Goal: Task Accomplishment & Management: Manage account settings

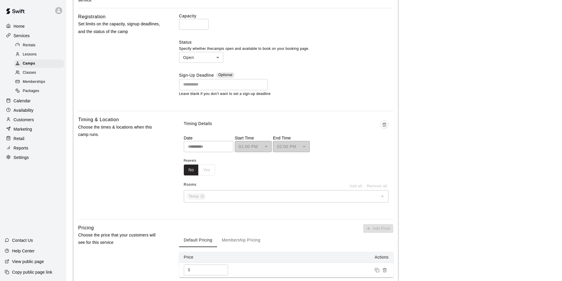
scroll to position [325, 0]
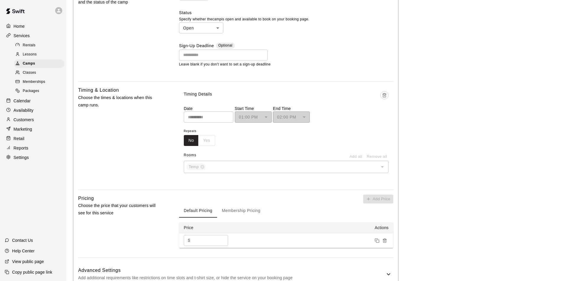
click at [26, 65] on span "Camps" at bounding box center [29, 64] width 12 height 6
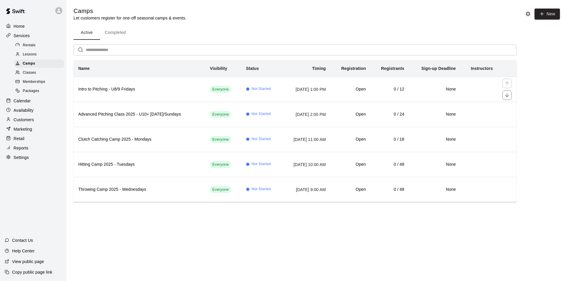
click at [99, 89] on h6 "Intro to Pitching - U8/9 Fridays" at bounding box center [139, 89] width 122 height 6
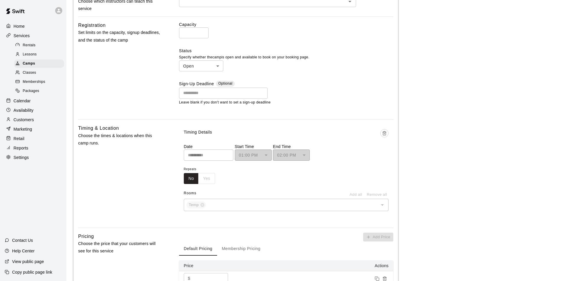
scroll to position [295, 0]
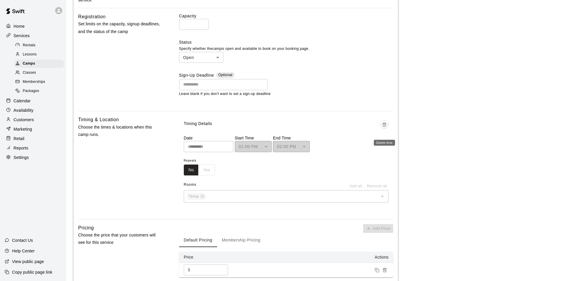
click at [384, 127] on icon "Delete time" at bounding box center [384, 125] width 5 height 5
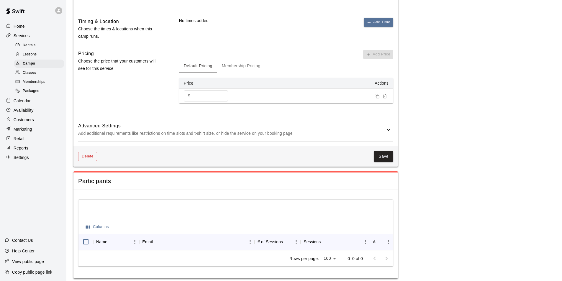
scroll to position [403, 0]
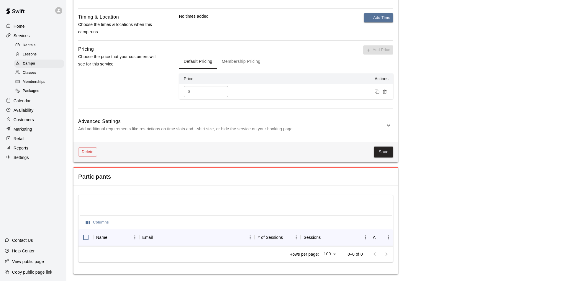
click at [383, 150] on button "Save" at bounding box center [383, 152] width 19 height 11
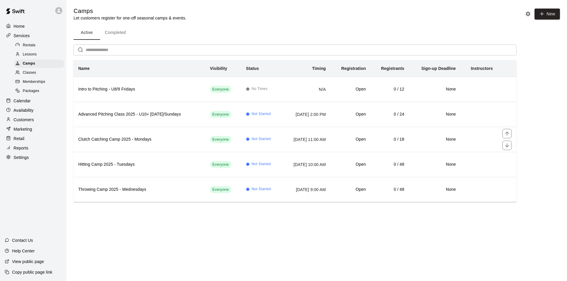
click at [105, 139] on h6 "Clutch Catching Camp 2025 - Mondays" at bounding box center [139, 139] width 122 height 6
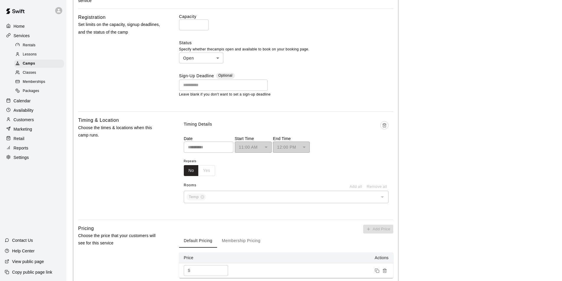
scroll to position [295, 0]
click at [385, 127] on icon "Delete time" at bounding box center [384, 125] width 5 height 5
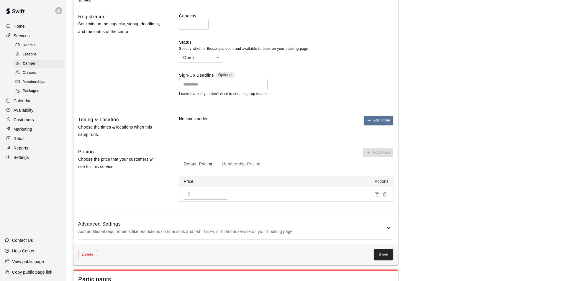
click at [383, 253] on button "Save" at bounding box center [383, 254] width 19 height 11
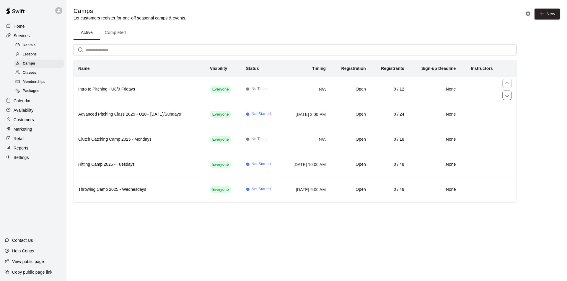
click at [126, 88] on h6 "Intro to Pitching - U8/9 Fridays" at bounding box center [139, 89] width 122 height 6
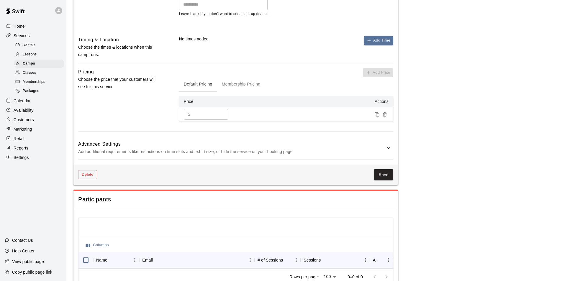
scroll to position [384, 0]
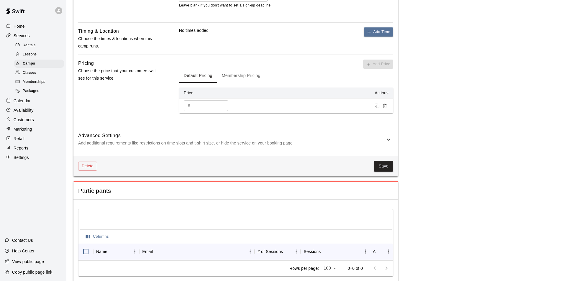
click at [390, 164] on button "Save" at bounding box center [383, 166] width 19 height 11
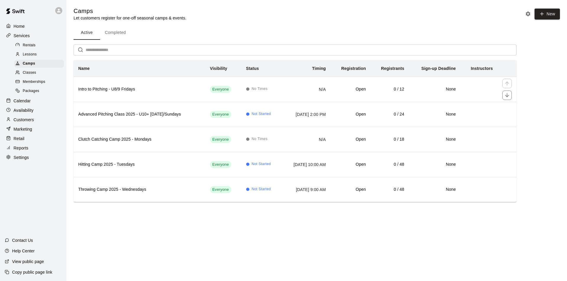
click at [104, 90] on h6 "Intro to Pitching - U8/9 Fridays" at bounding box center [139, 89] width 122 height 6
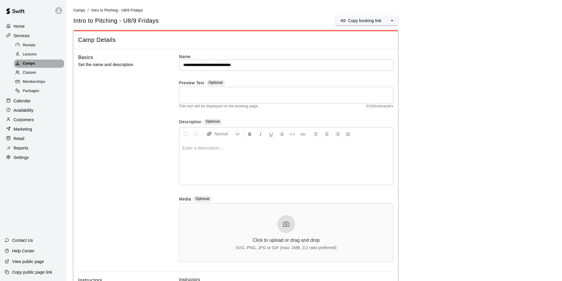
click at [28, 64] on span "Camps" at bounding box center [29, 64] width 12 height 6
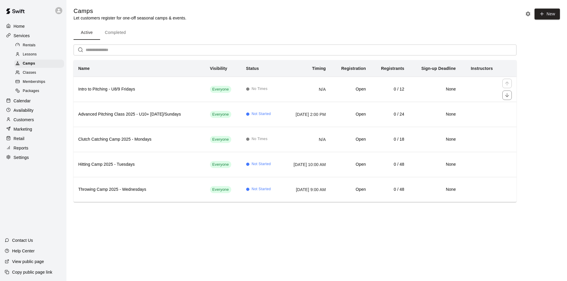
click at [146, 91] on h6 "Intro to Pitching - U8/9 Fridays" at bounding box center [139, 89] width 122 height 6
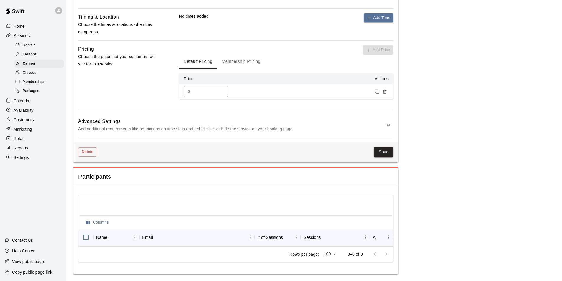
scroll to position [403, 0]
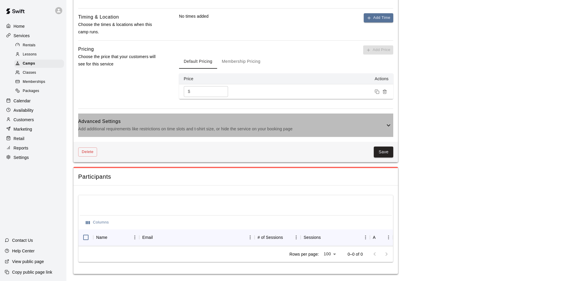
click at [388, 122] on icon at bounding box center [388, 125] width 7 height 7
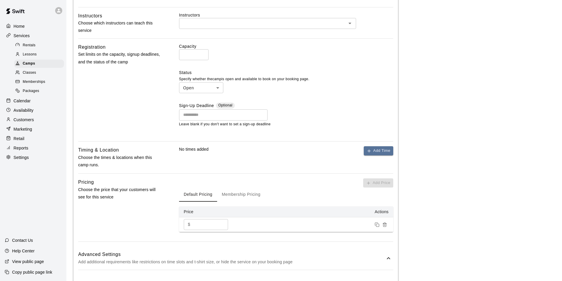
scroll to position [266, 0]
click at [386, 154] on button "Add Time" at bounding box center [379, 150] width 30 height 9
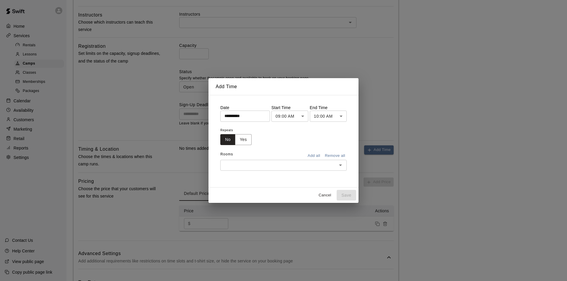
click at [242, 140] on button "Yes" at bounding box center [243, 139] width 17 height 11
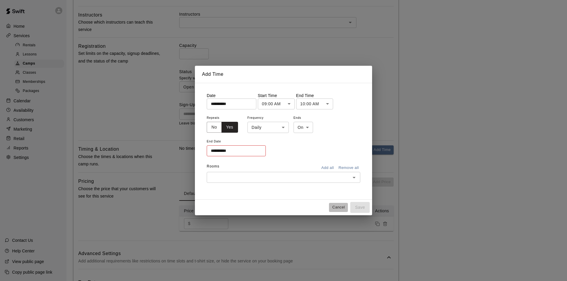
click at [340, 206] on button "Cancel" at bounding box center [338, 207] width 19 height 9
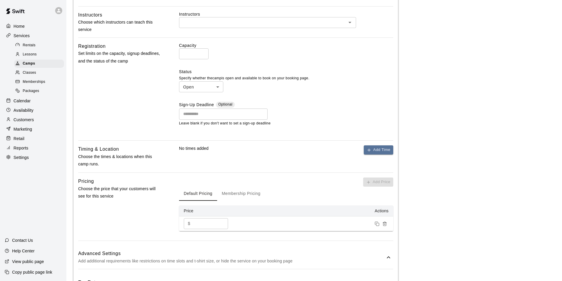
click at [456, 152] on main "**********" at bounding box center [315, 184] width 482 height 887
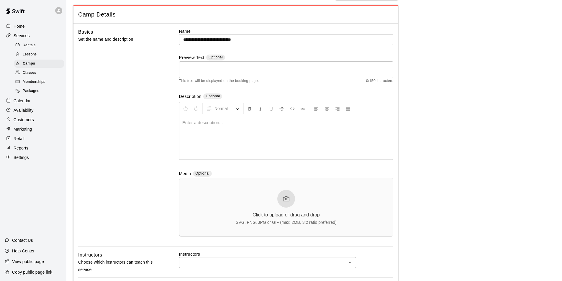
scroll to position [0, 0]
